Goal: Information Seeking & Learning: Learn about a topic

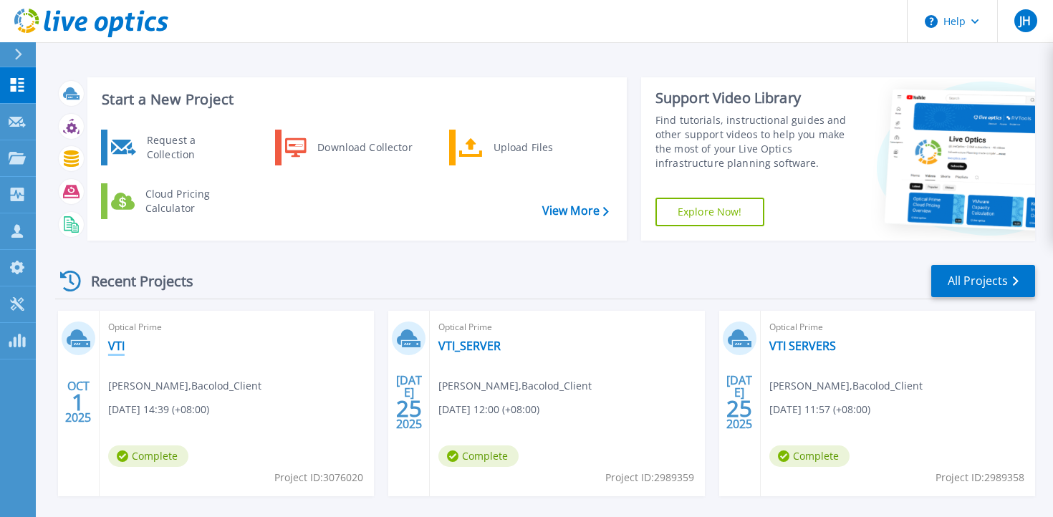
click at [123, 345] on link "VTI" at bounding box center [116, 346] width 16 height 14
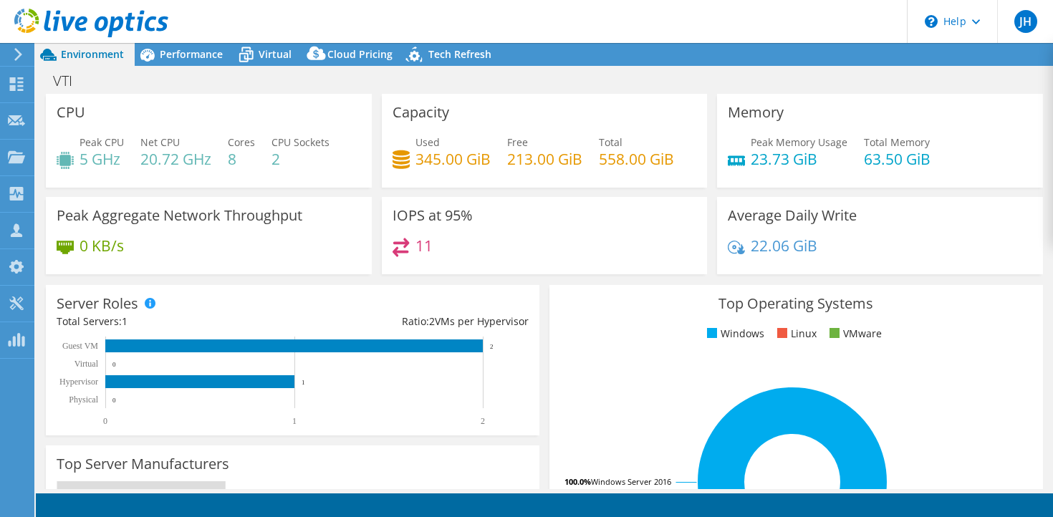
select select "USD"
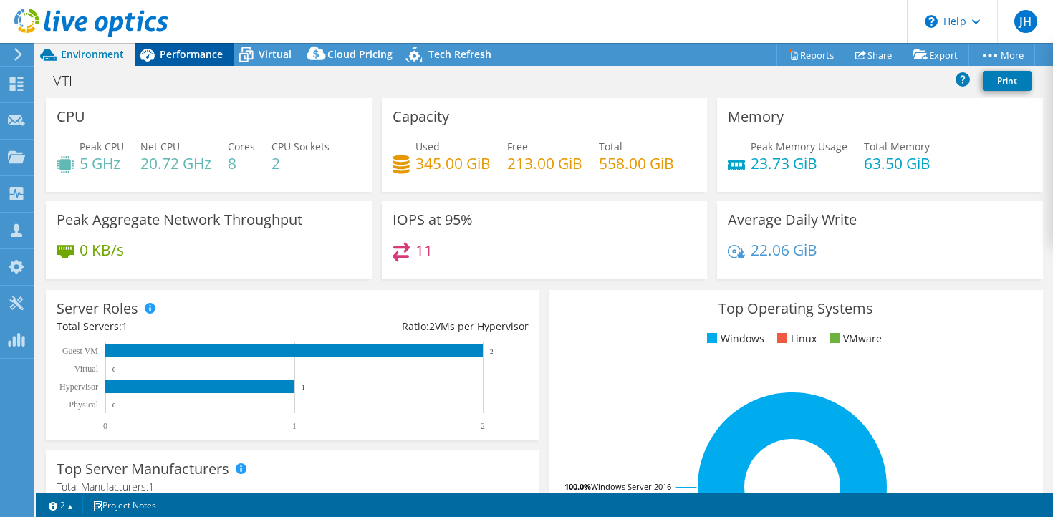
click at [194, 52] on span "Performance" at bounding box center [191, 54] width 63 height 14
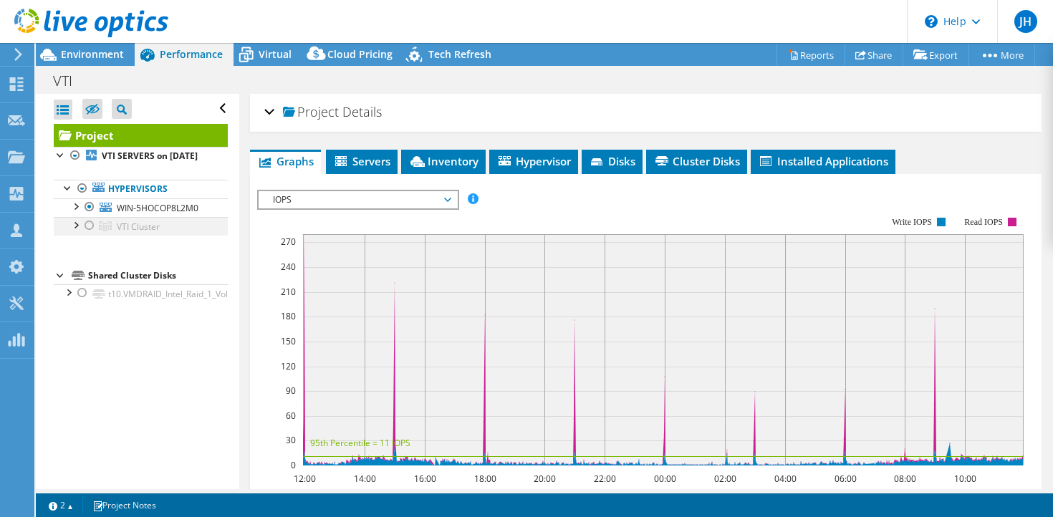
click at [89, 234] on div at bounding box center [89, 225] width 14 height 17
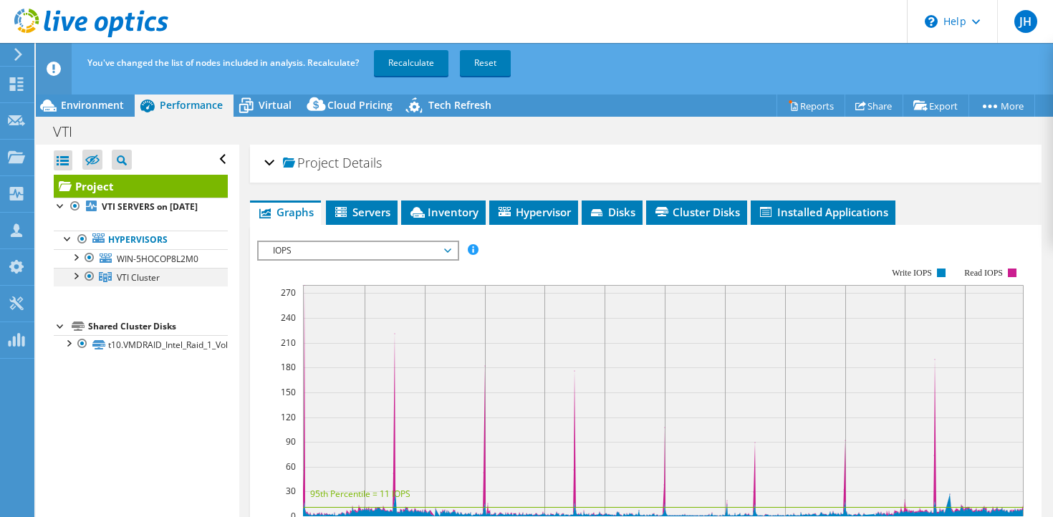
click at [75, 282] on div at bounding box center [75, 275] width 14 height 14
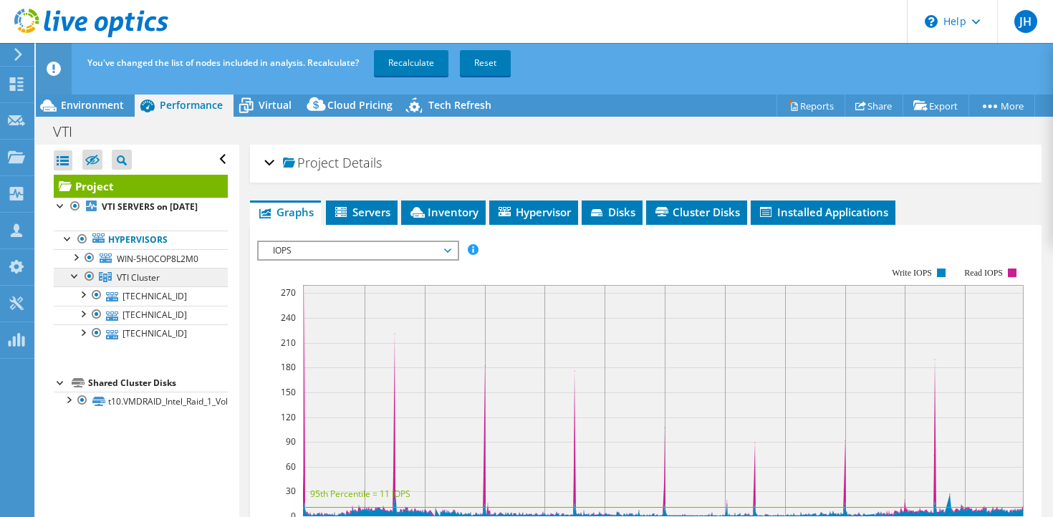
click at [142, 284] on span "VTI Cluster" at bounding box center [138, 278] width 43 height 12
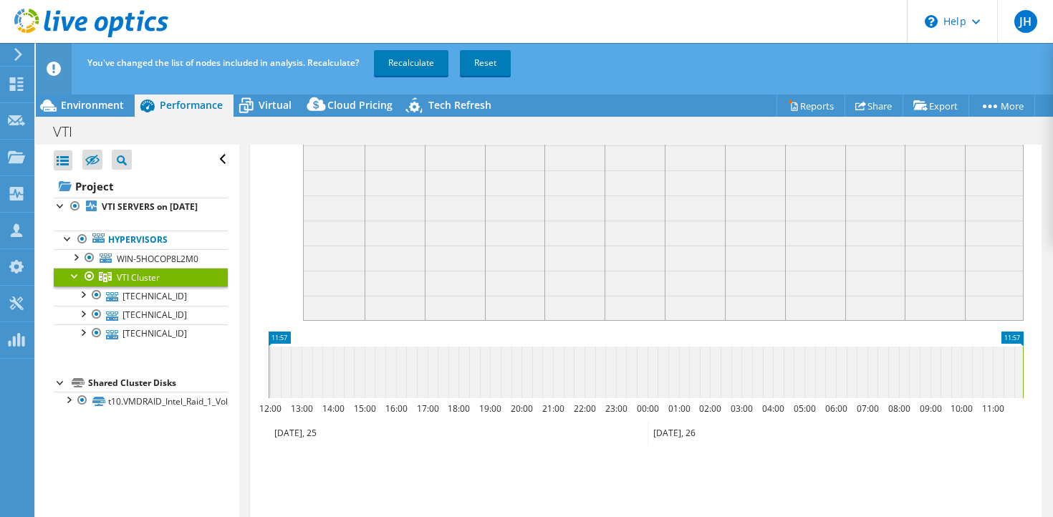
scroll to position [221, 0]
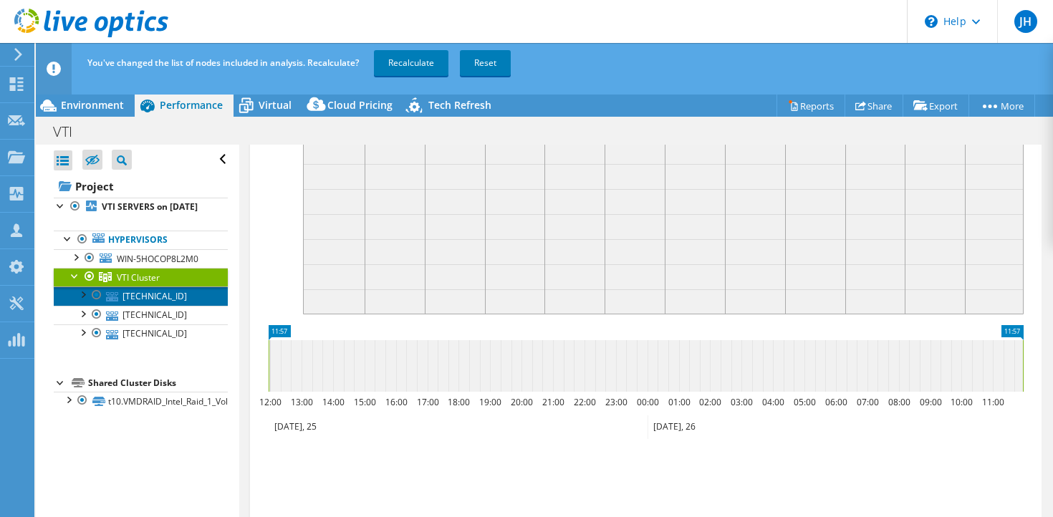
click at [129, 305] on link "[TECHNICAL_ID]" at bounding box center [141, 296] width 174 height 19
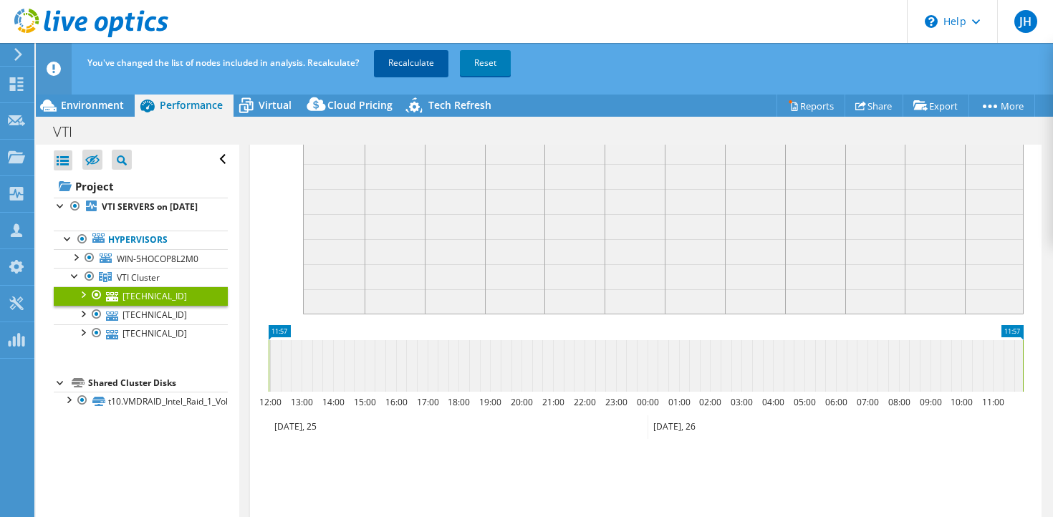
click at [408, 66] on link "Recalculate" at bounding box center [411, 63] width 75 height 26
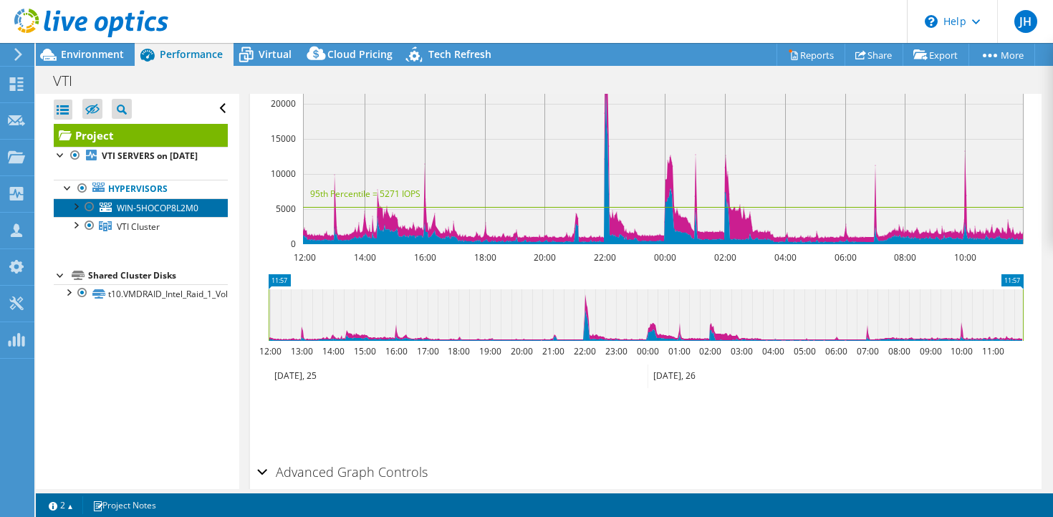
click at [158, 214] on span "WIN-5HOCOP8L2M0" at bounding box center [158, 208] width 82 height 12
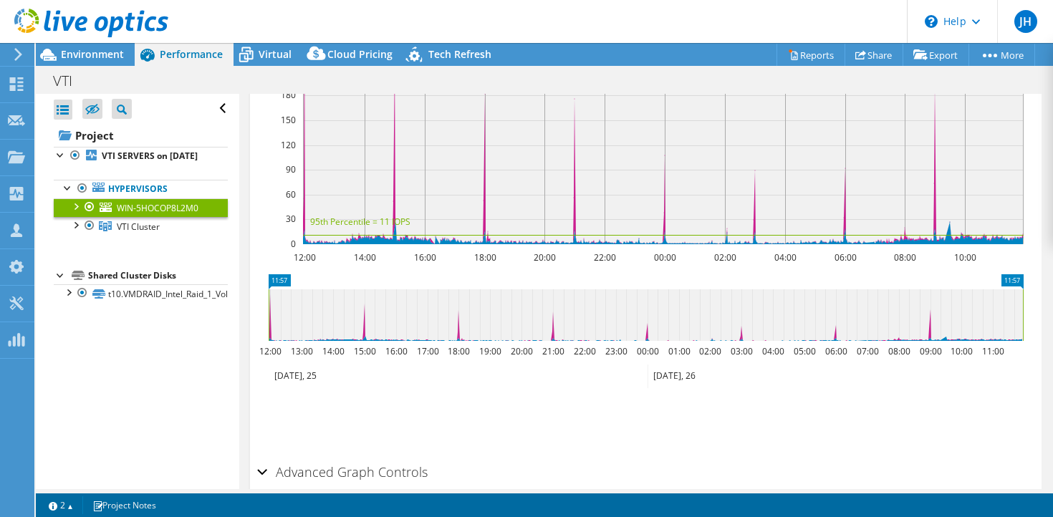
scroll to position [0, 0]
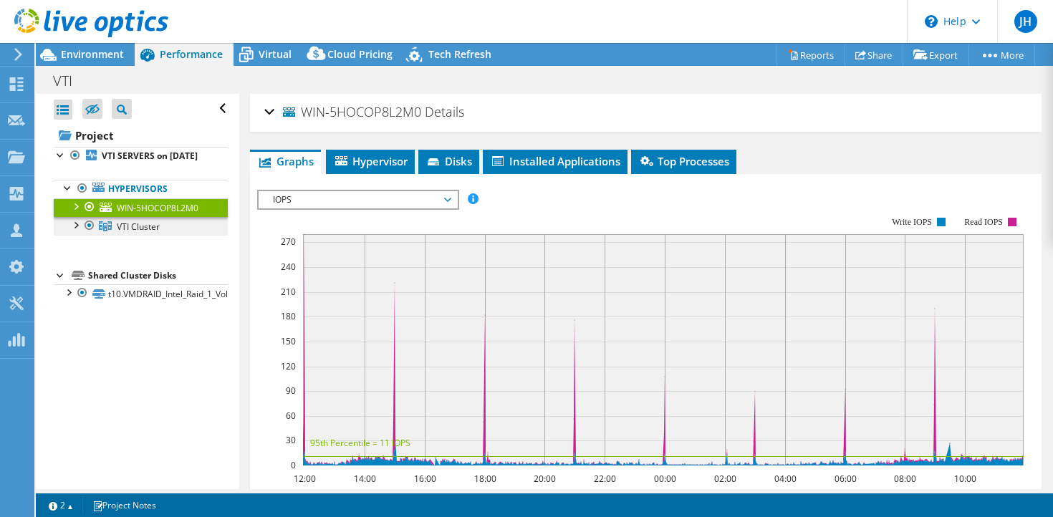
click at [125, 233] on span "VTI Cluster" at bounding box center [138, 227] width 43 height 12
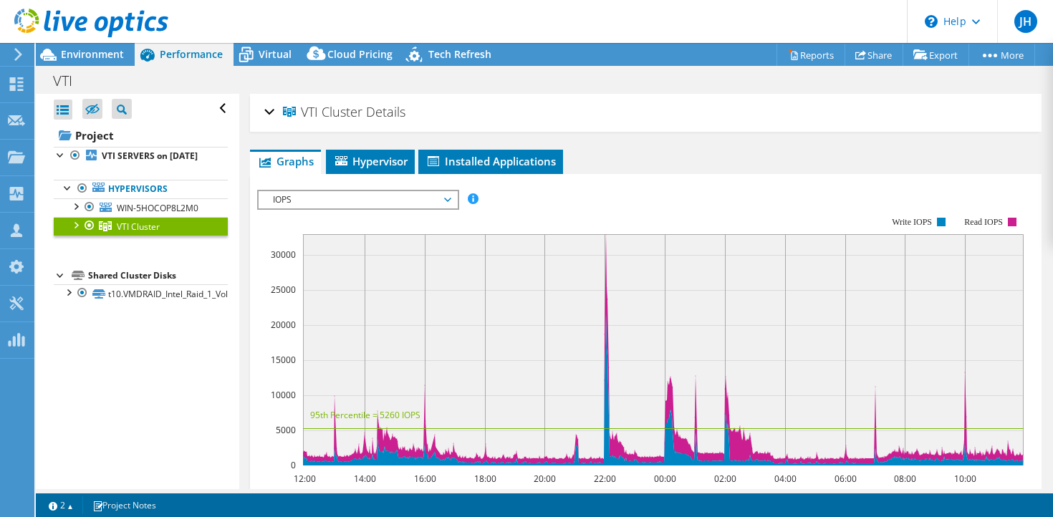
click at [76, 231] on div at bounding box center [75, 224] width 14 height 14
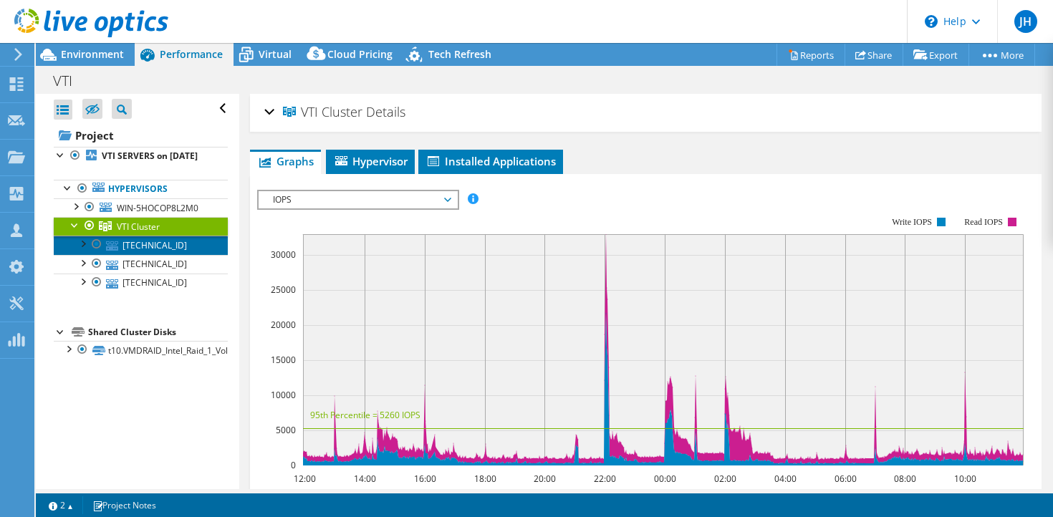
click at [132, 254] on link "[TECHNICAL_ID]" at bounding box center [141, 245] width 174 height 19
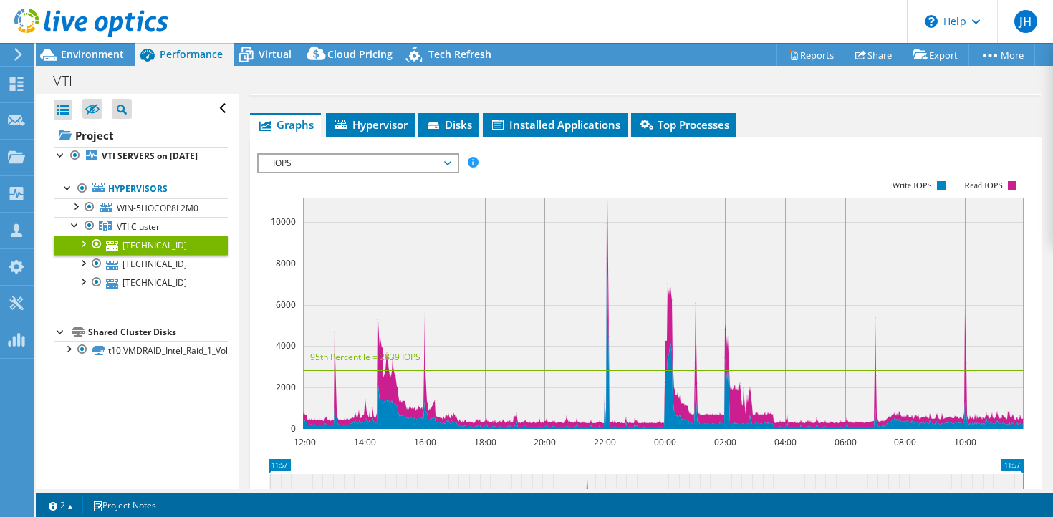
scroll to position [34, 0]
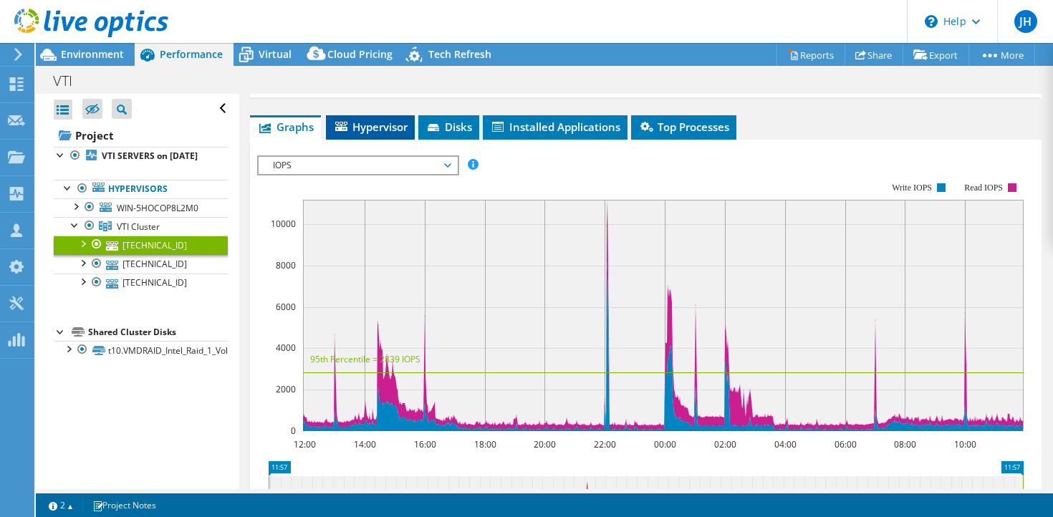
click at [378, 128] on span "Hypervisor" at bounding box center [370, 127] width 75 height 14
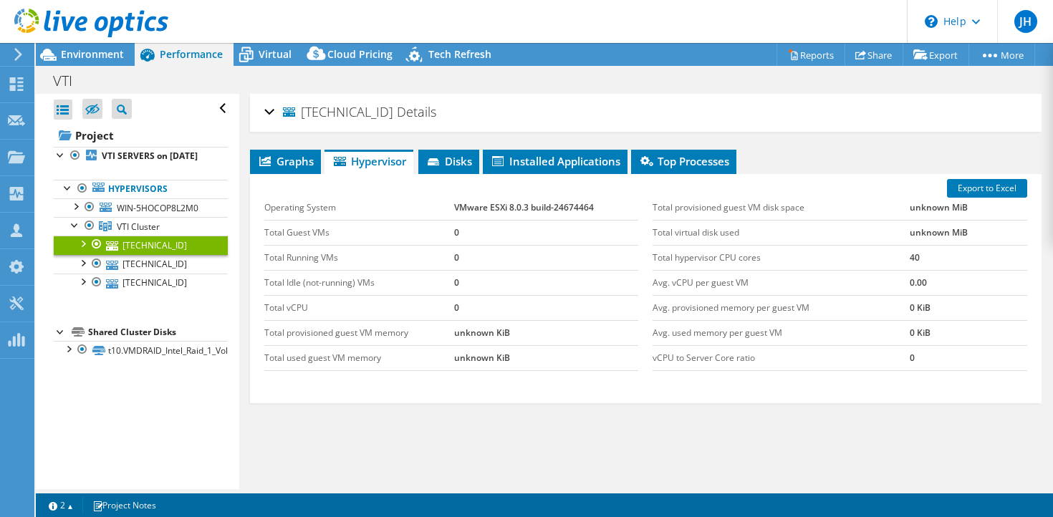
scroll to position [19, 0]
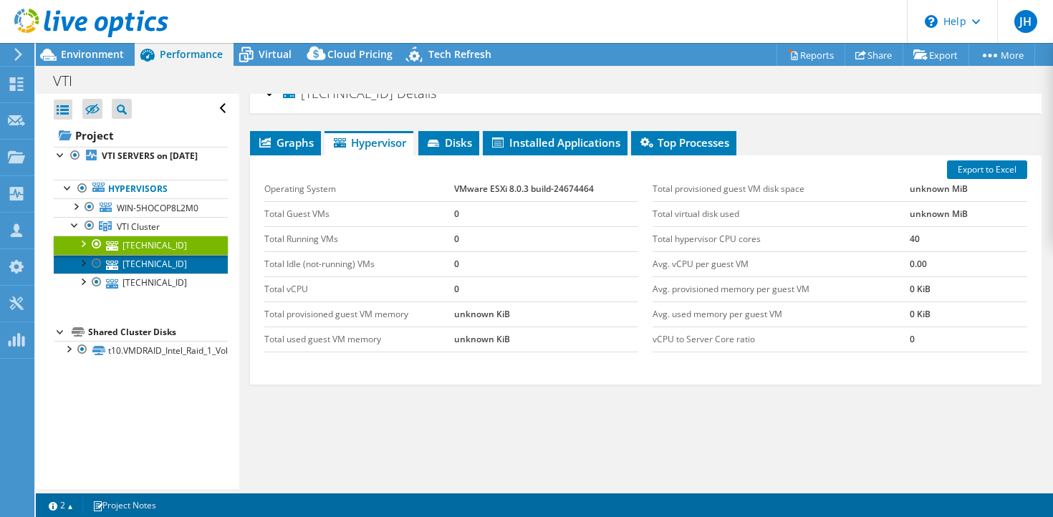
click at [163, 274] on link "[TECHNICAL_ID]" at bounding box center [141, 264] width 174 height 19
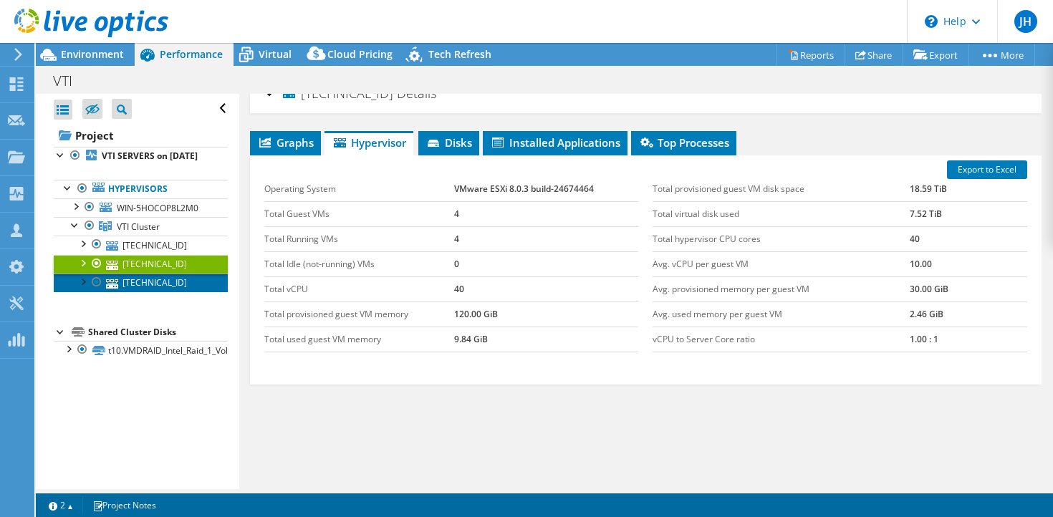
click at [138, 292] on link "[TECHNICAL_ID]" at bounding box center [141, 283] width 174 height 19
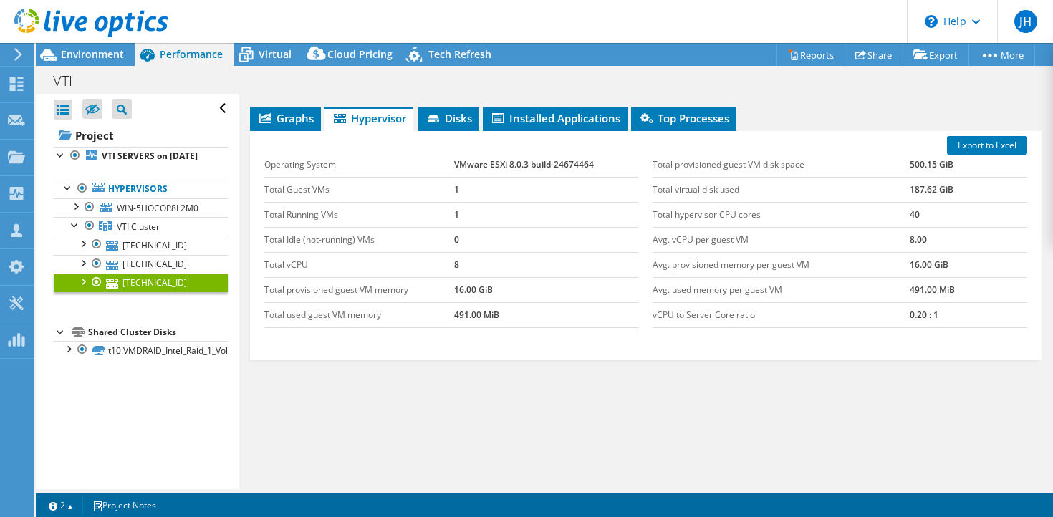
scroll to position [0, 0]
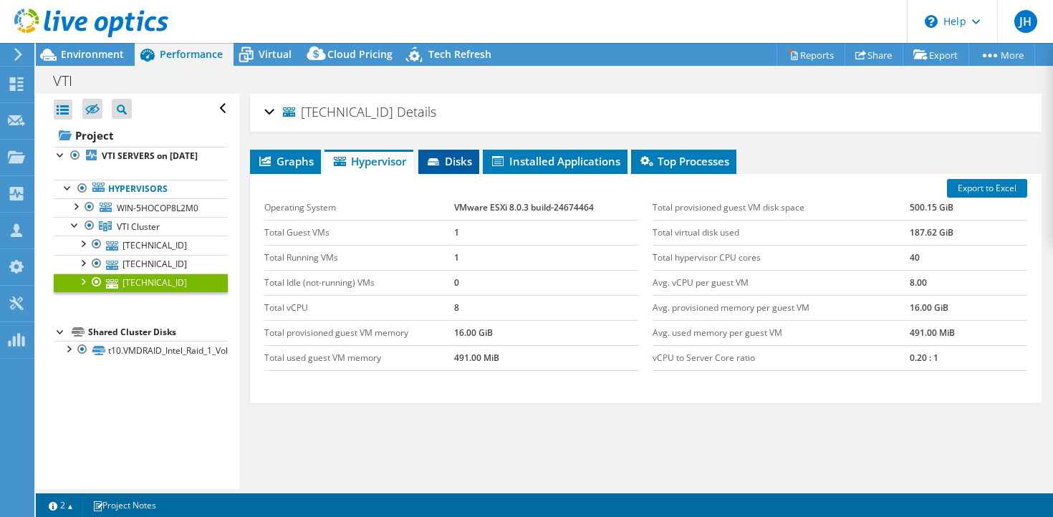
click at [442, 156] on span "Disks" at bounding box center [449, 161] width 47 height 14
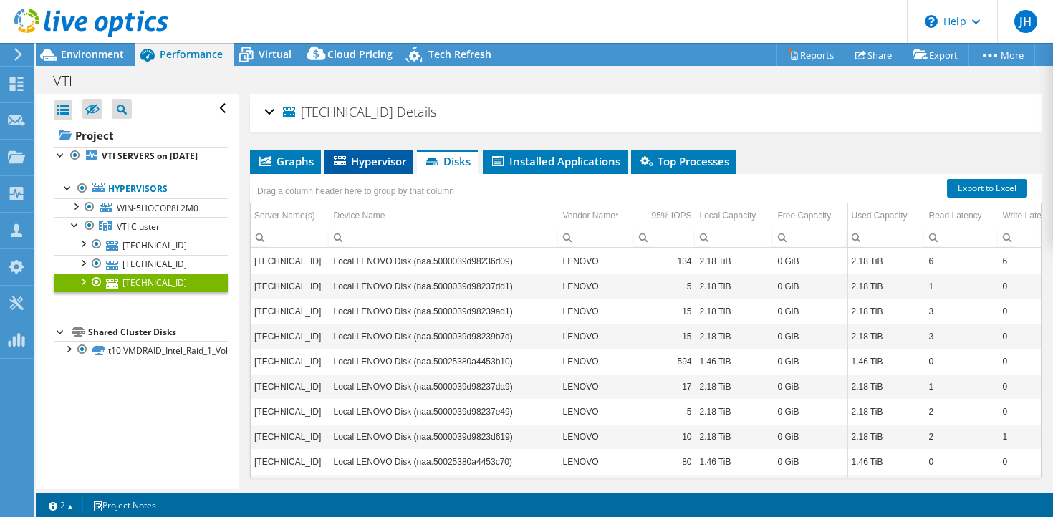
click at [384, 162] on span "Hypervisor" at bounding box center [369, 161] width 75 height 14
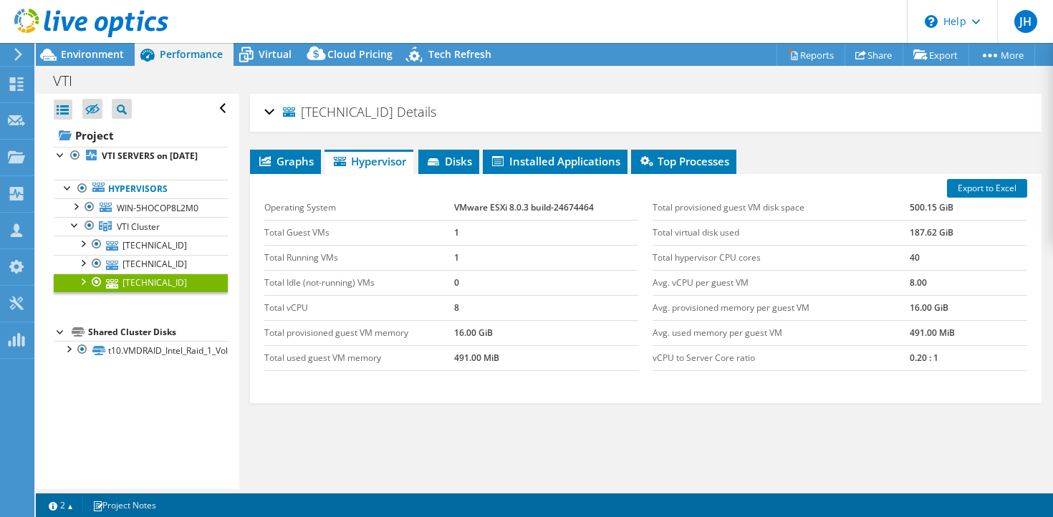
click at [274, 109] on div "[TECHNICAL_ID] Details" at bounding box center [645, 112] width 763 height 31
